Goal: Task Accomplishment & Management: Manage account settings

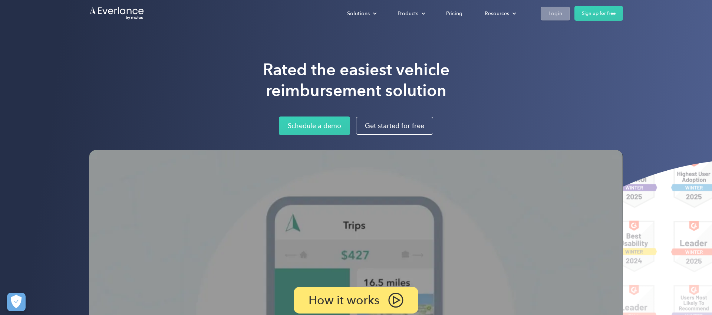
click at [556, 11] on div "Login" at bounding box center [555, 13] width 14 height 9
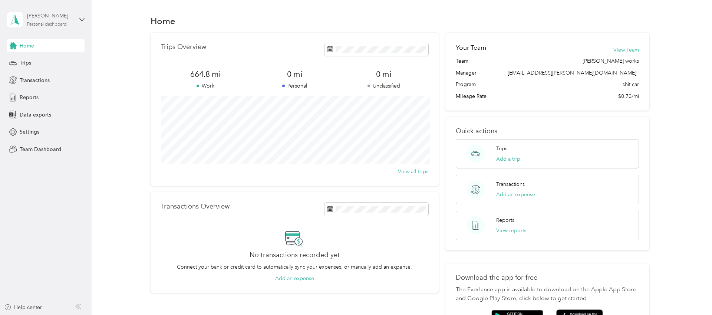
click at [54, 22] on div "Personal dashboard" at bounding box center [47, 24] width 40 height 4
click at [52, 59] on div "Team dashboard" at bounding box center [33, 60] width 40 height 8
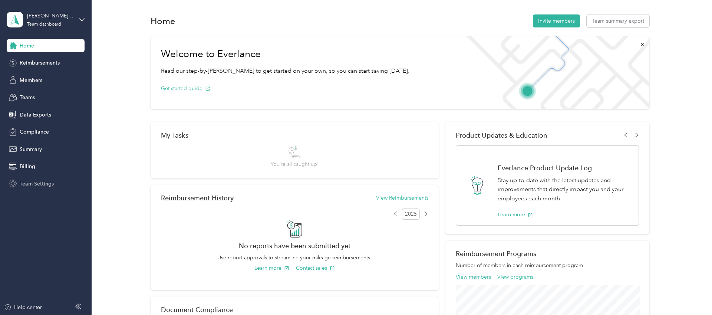
click at [48, 185] on span "Team Settings" at bounding box center [37, 184] width 34 height 8
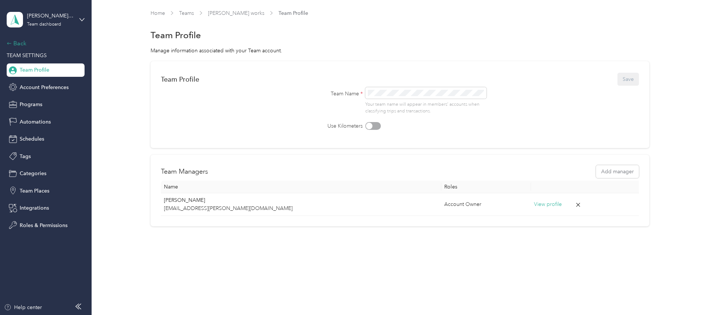
click at [20, 45] on div "Back" at bounding box center [44, 43] width 74 height 9
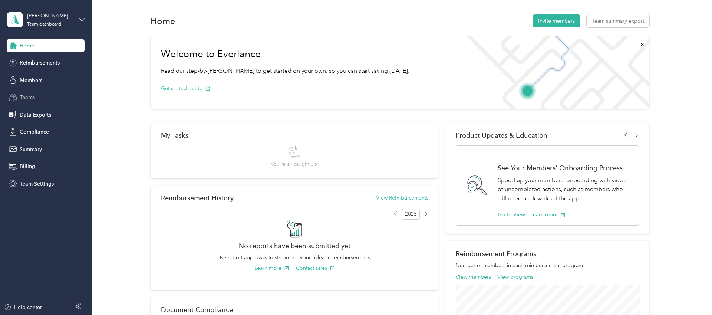
click at [31, 96] on span "Teams" at bounding box center [27, 97] width 15 height 8
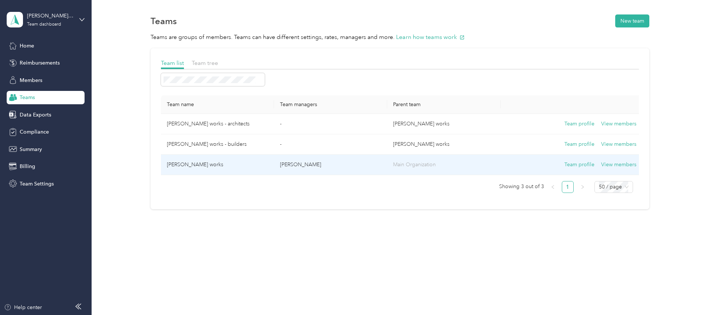
click at [364, 161] on p "Margot Fenring" at bounding box center [330, 165] width 101 height 8
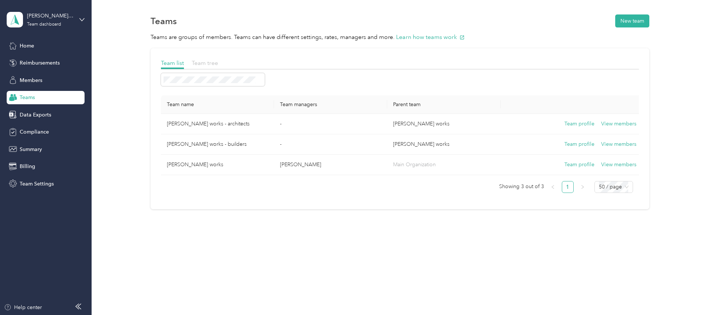
click at [198, 59] on span "Team tree" at bounding box center [205, 62] width 26 height 7
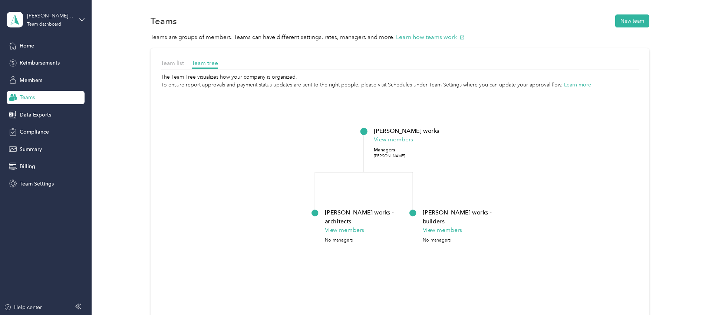
click at [42, 96] on div "Teams" at bounding box center [46, 97] width 78 height 13
click at [169, 62] on span "Team list" at bounding box center [172, 62] width 23 height 7
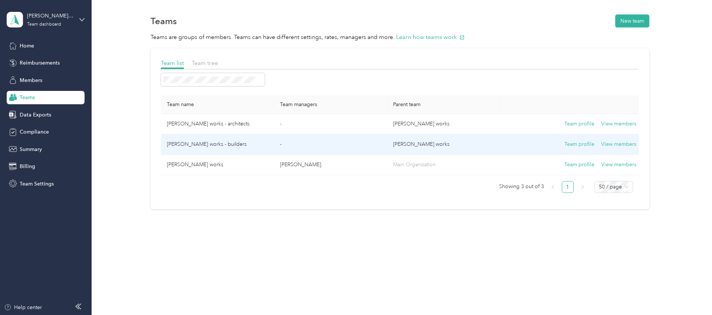
click at [248, 141] on td "Margot works - builders" at bounding box center [217, 144] width 113 height 20
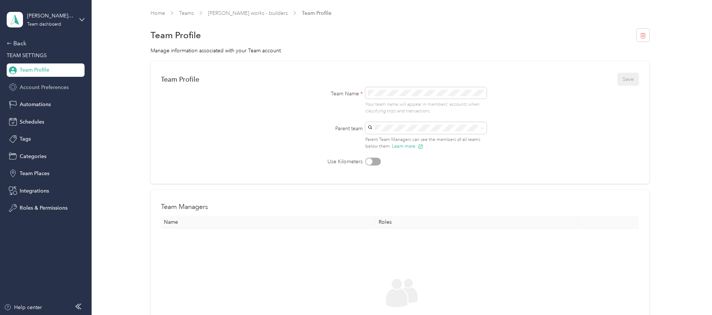
click at [53, 86] on span "Account Preferences" at bounding box center [44, 87] width 49 height 8
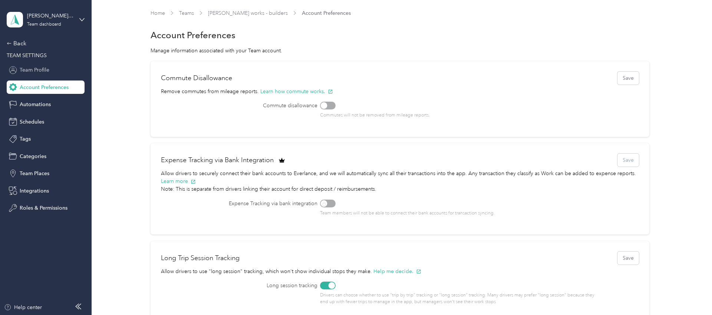
click at [39, 72] on span "Team Profile" at bounding box center [35, 70] width 30 height 8
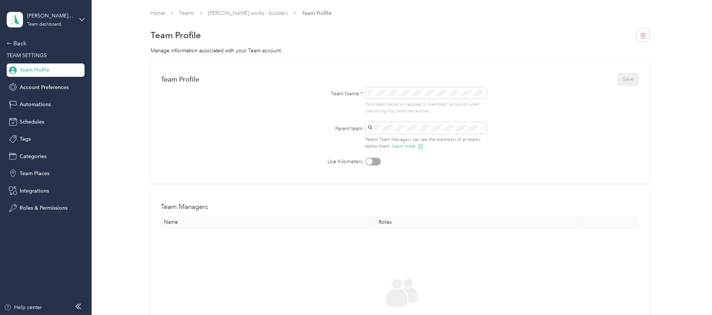
scroll to position [0, 0]
click at [484, 128] on icon at bounding box center [481, 127] width 3 height 3
click at [357, 124] on label "Parent team" at bounding box center [329, 128] width 67 height 8
click at [426, 166] on div "Margot works (Main organization) Margot Fenring" at bounding box center [423, 167] width 102 height 17
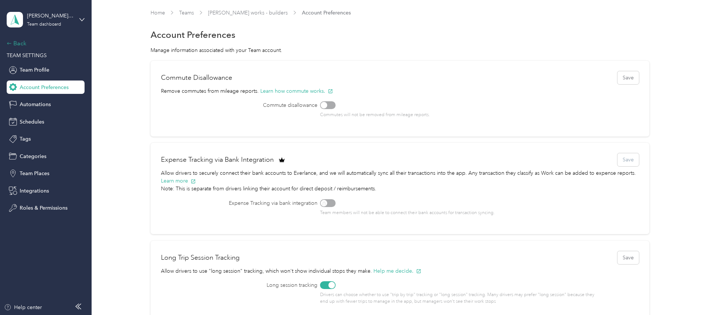
click at [22, 42] on div "Back" at bounding box center [44, 43] width 74 height 9
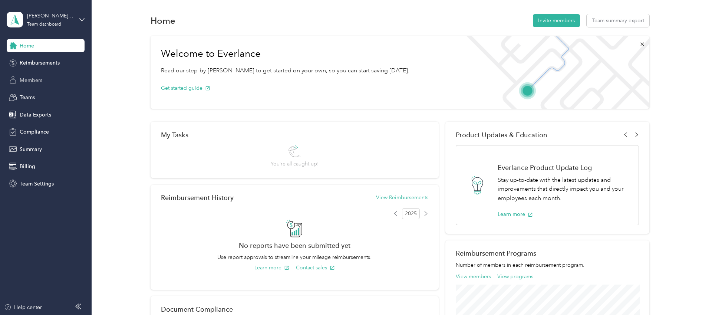
click at [40, 81] on span "Members" at bounding box center [31, 80] width 23 height 8
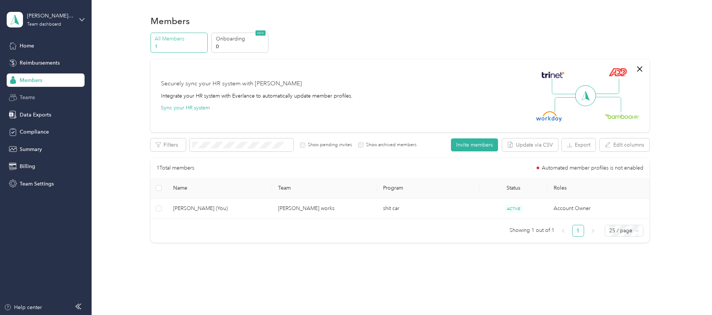
click at [34, 99] on span "Teams" at bounding box center [27, 97] width 15 height 8
